Goal: Find specific page/section: Find specific page/section

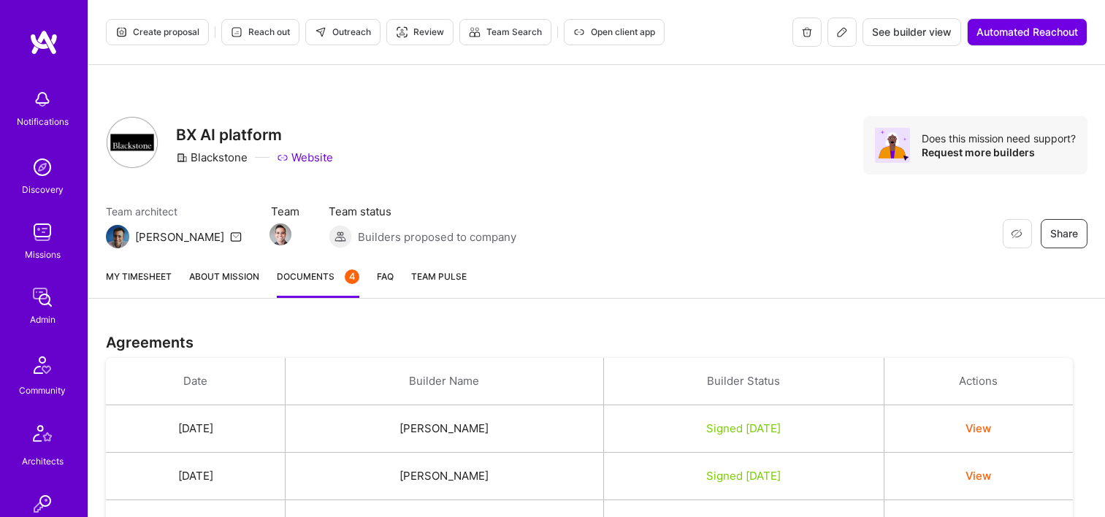
scroll to position [576, 0]
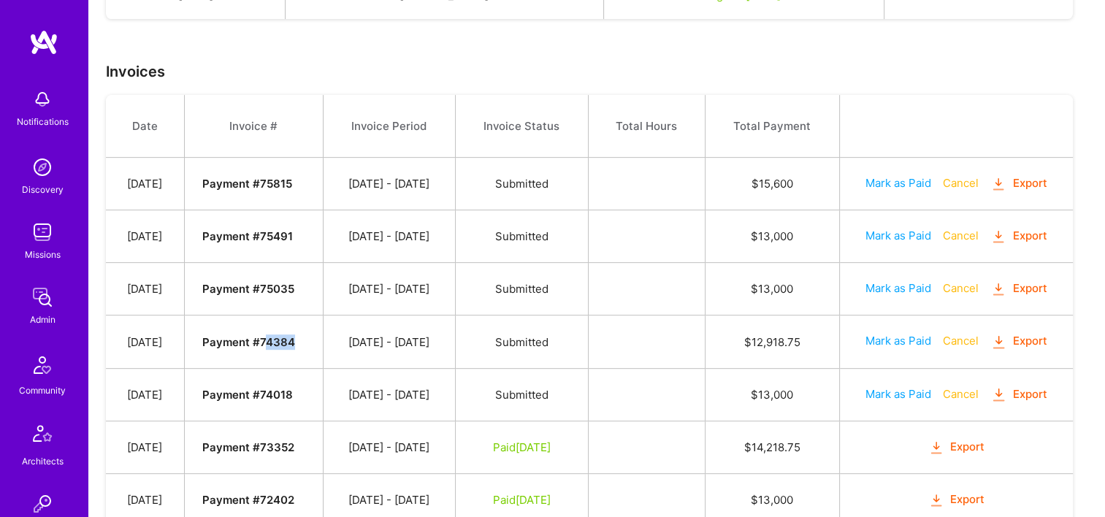
click at [41, 308] on img at bounding box center [42, 297] width 29 height 29
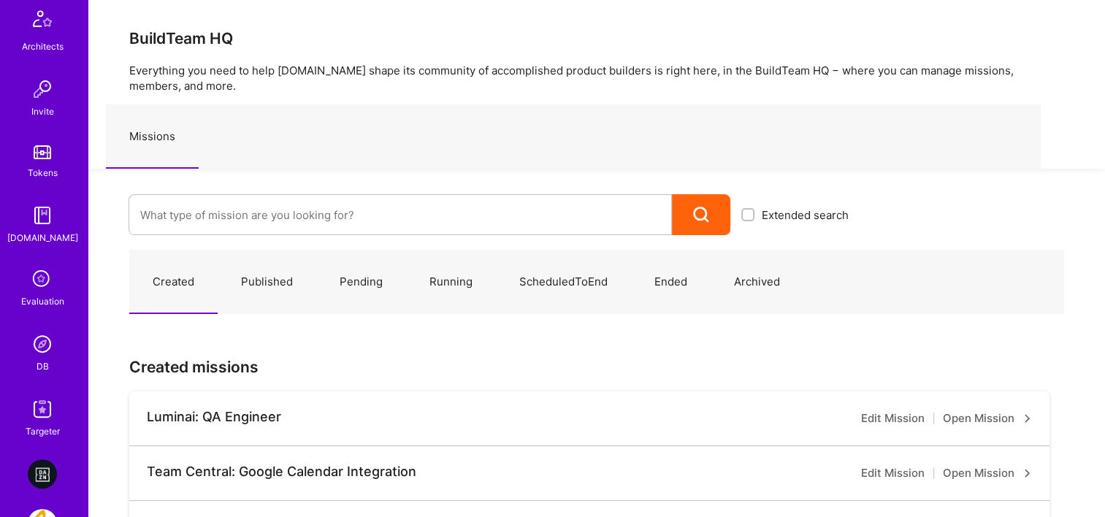
scroll to position [511, 0]
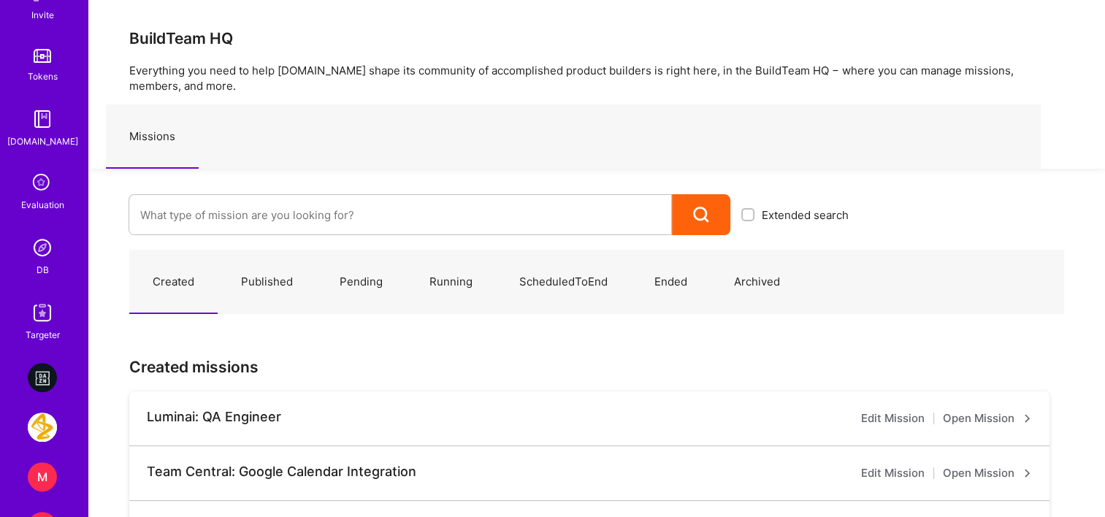
click at [37, 269] on div "DB" at bounding box center [43, 269] width 12 height 15
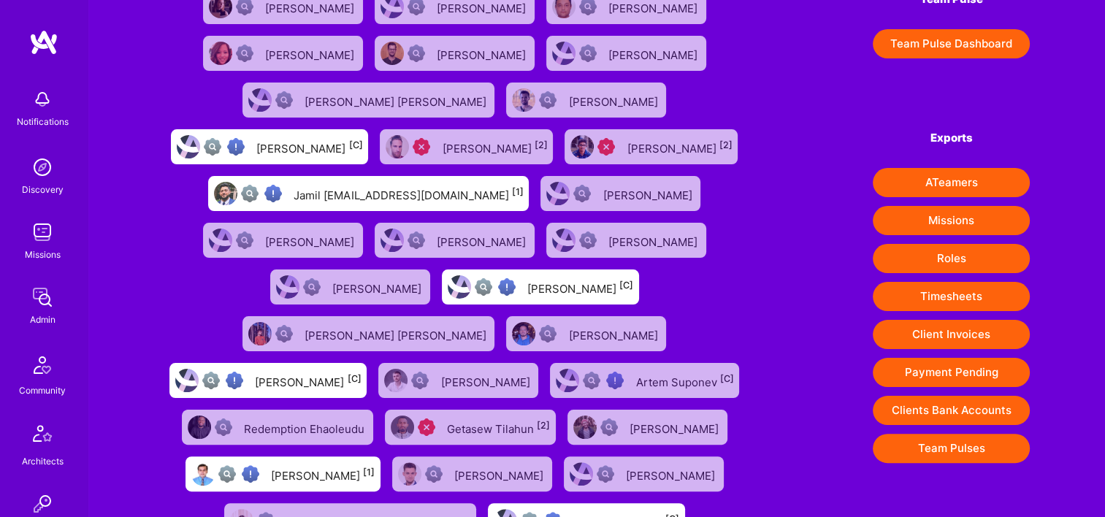
scroll to position [292, 0]
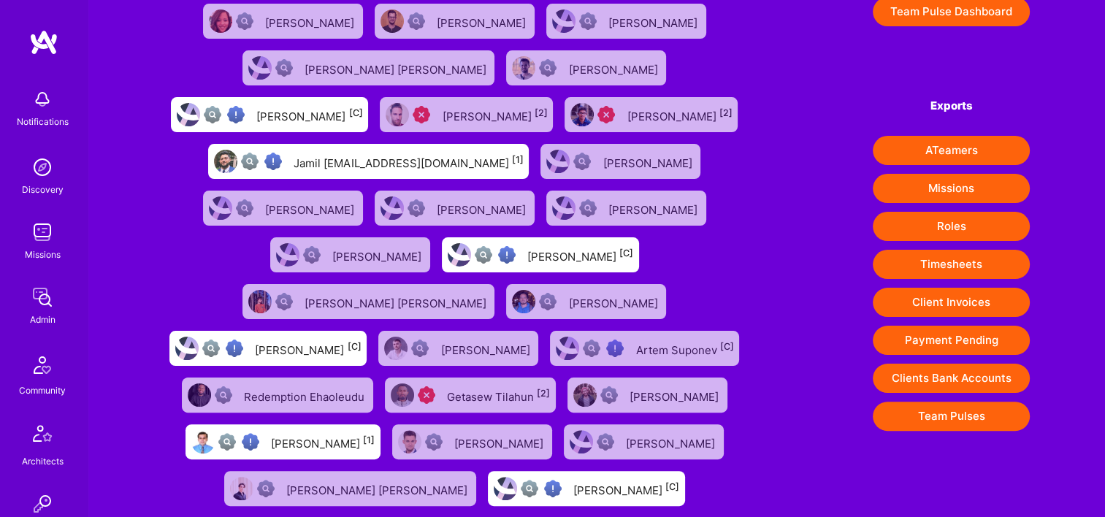
click at [940, 305] on button "Client Invoices" at bounding box center [951, 302] width 157 height 29
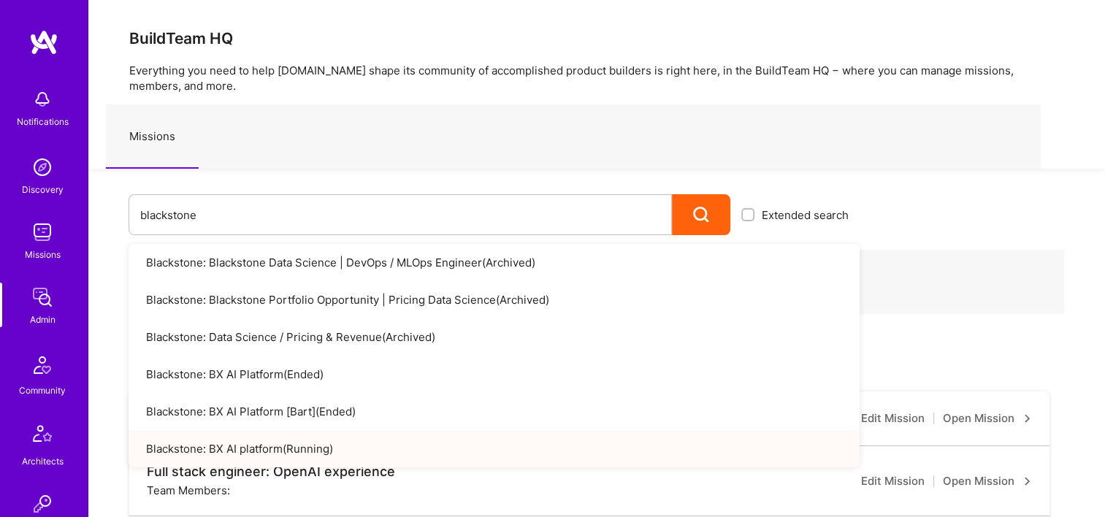
drag, startPoint x: 826, startPoint y: 0, endPoint x: 690, endPoint y: 15, distance: 136.7
click at [647, 18] on div "BuildTeam HQ Everything you need to help [DOMAIN_NAME] shape its community of a…" at bounding box center [596, 84] width 1017 height 169
